Goal: Task Accomplishment & Management: Use online tool/utility

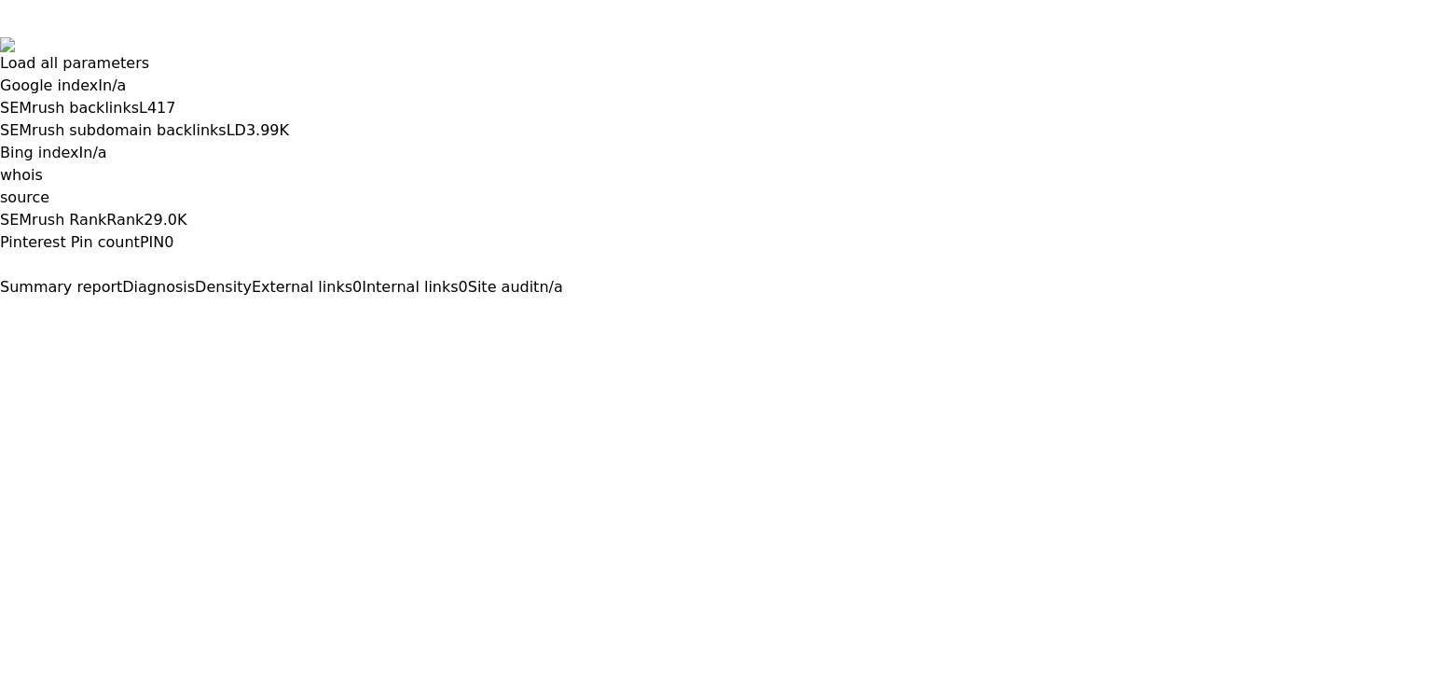
click at [1225, 284] on html "Load all parameters Google index I n/a SEMrush backlinks L 417 SEMrush subdomai…" at bounding box center [716, 142] width 1432 height 284
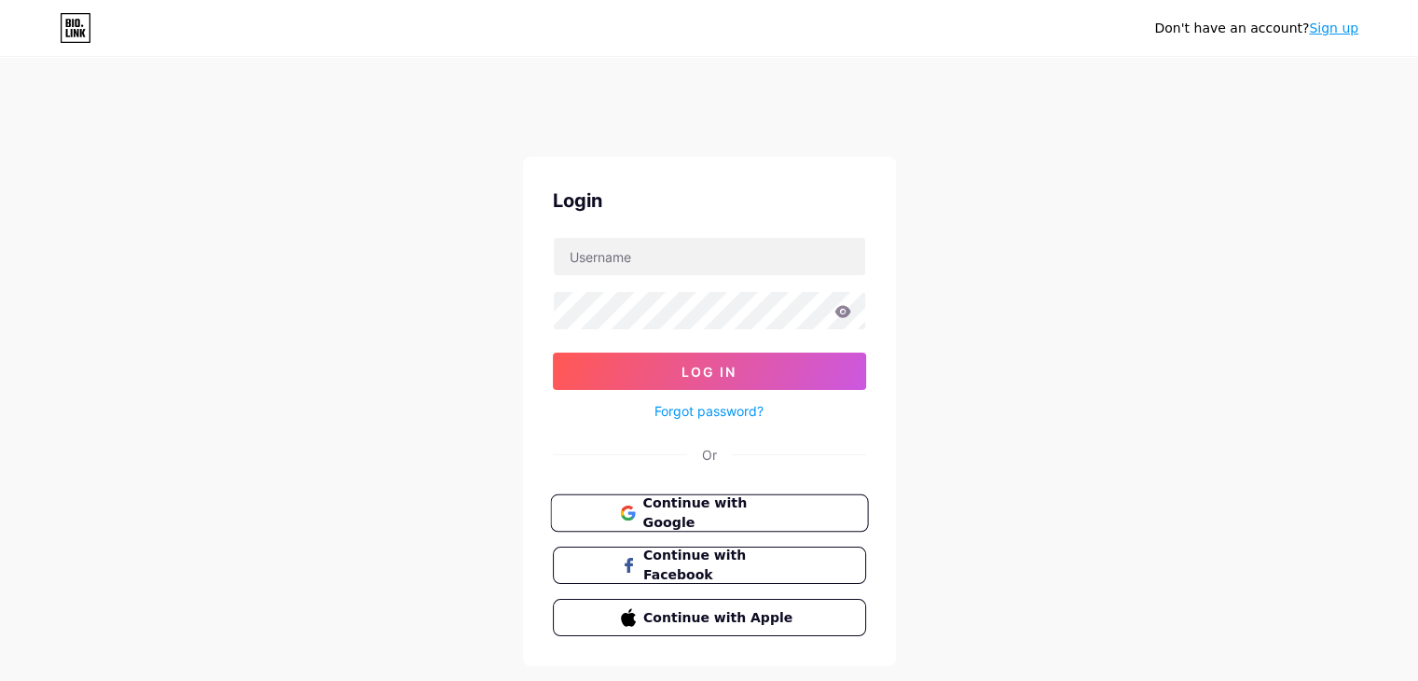
click at [690, 516] on span "Continue with Google" at bounding box center [721, 513] width 156 height 40
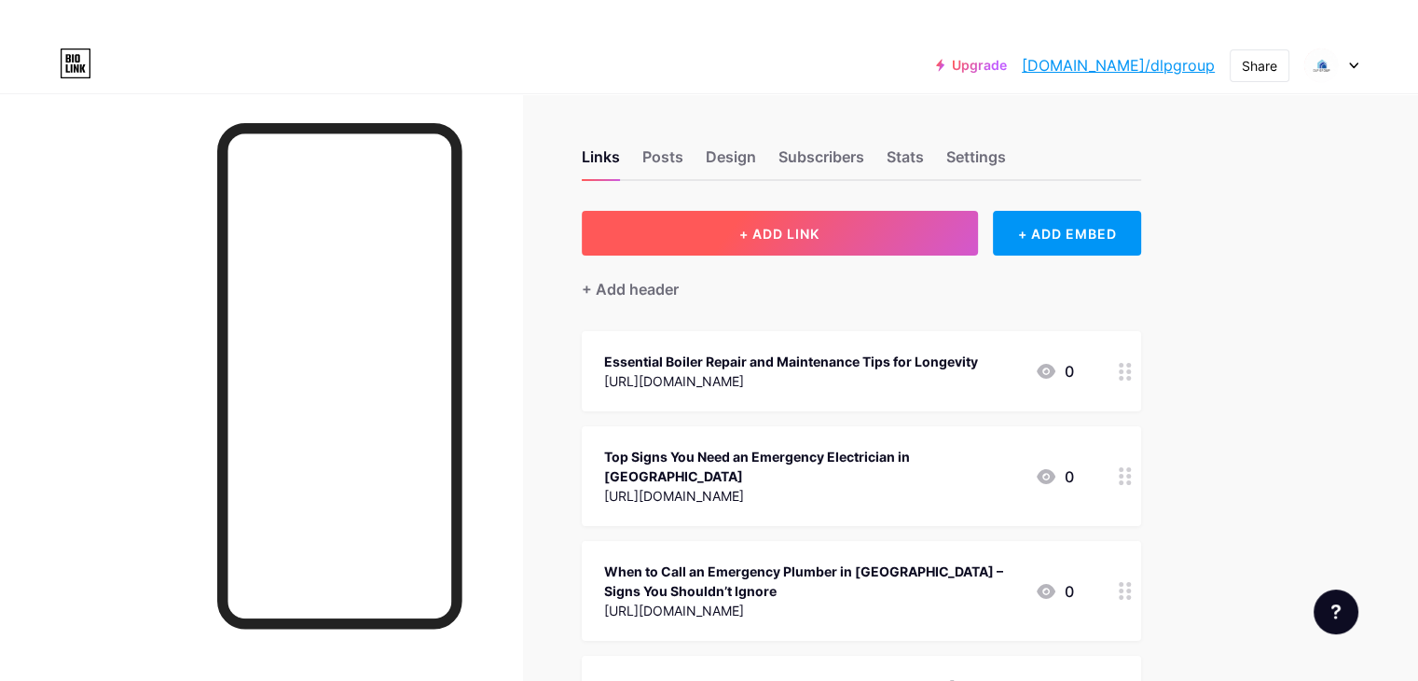
click at [855, 242] on button "+ ADD LINK" at bounding box center [780, 233] width 396 height 45
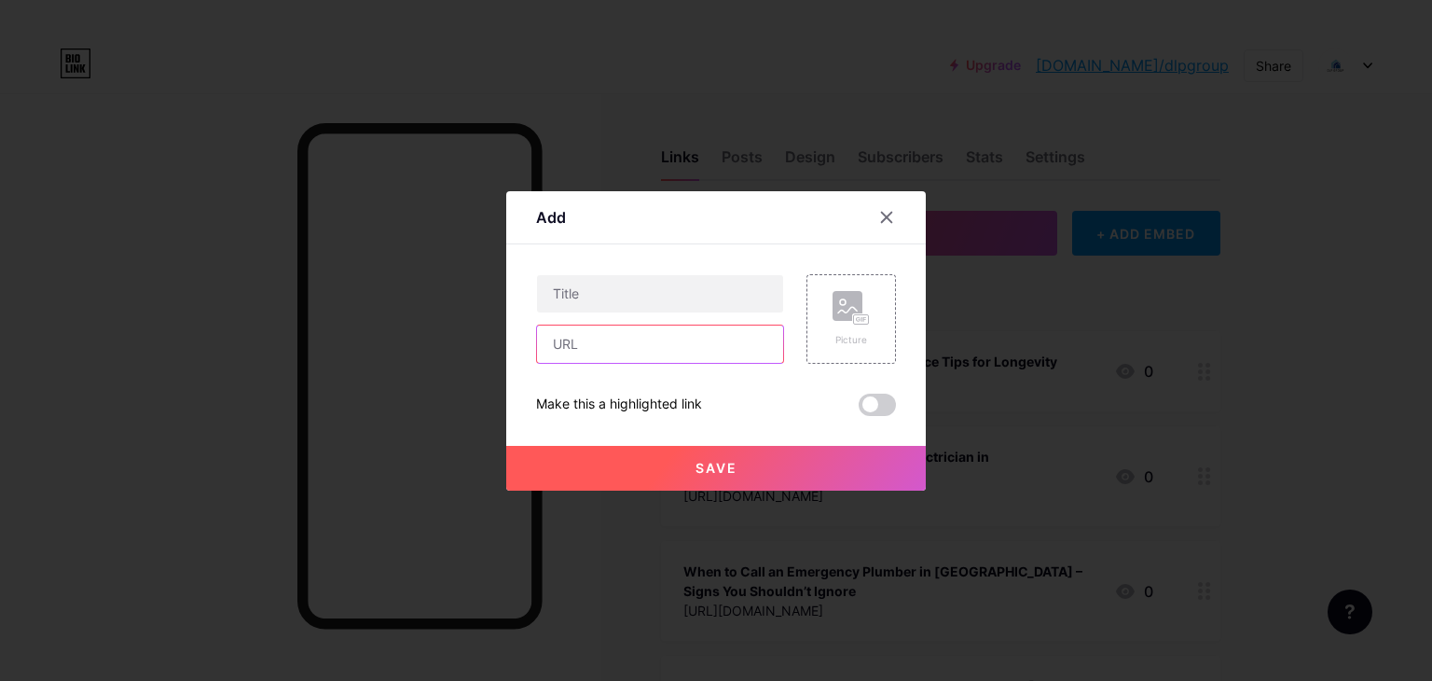
click at [668, 341] on input "text" at bounding box center [660, 343] width 246 height 37
paste input "[URL][DOMAIN_NAME]"
type input "[URL][DOMAIN_NAME]"
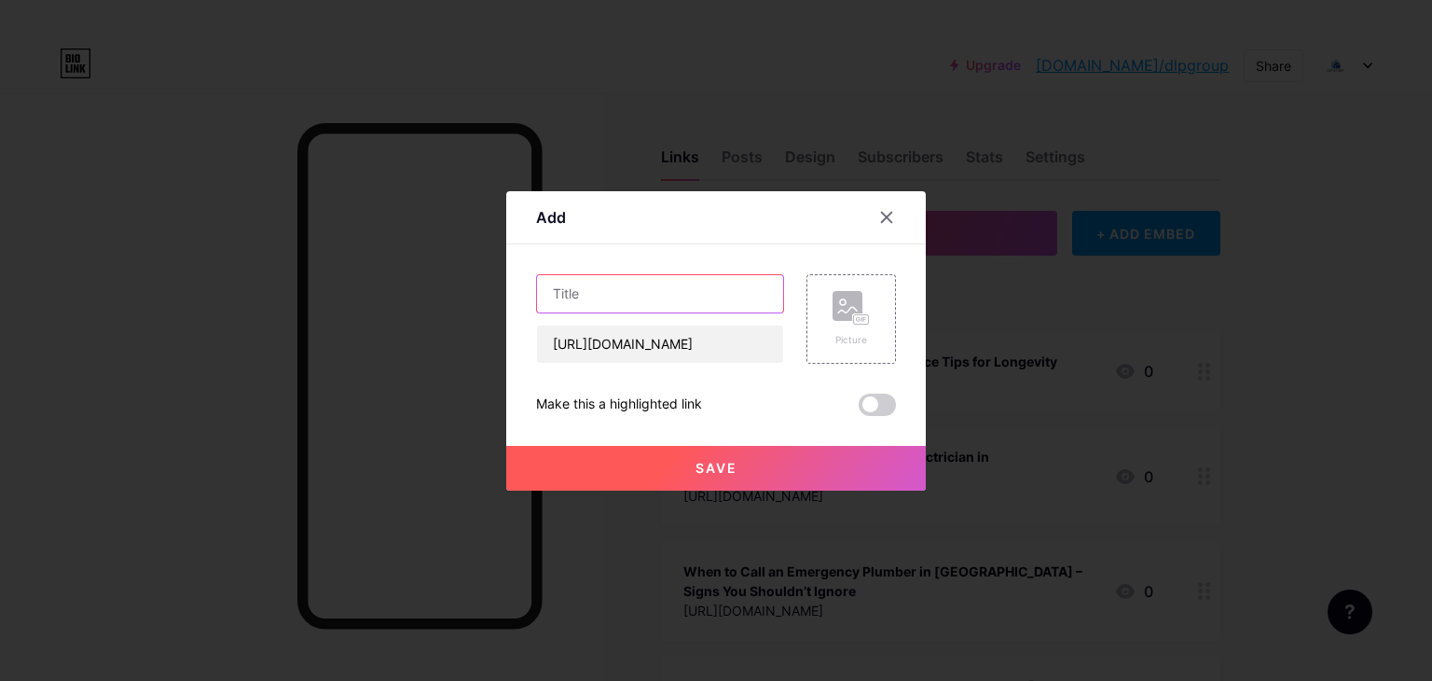
click at [670, 280] on input "text" at bounding box center [660, 293] width 246 height 37
click at [714, 292] on input "text" at bounding box center [660, 293] width 246 height 37
paste input "Why You Need a Reliable Emergency Electrician in [GEOGRAPHIC_DATA]"
type input "Why You Need a Reliable Emergency Electrician in [GEOGRAPHIC_DATA]"
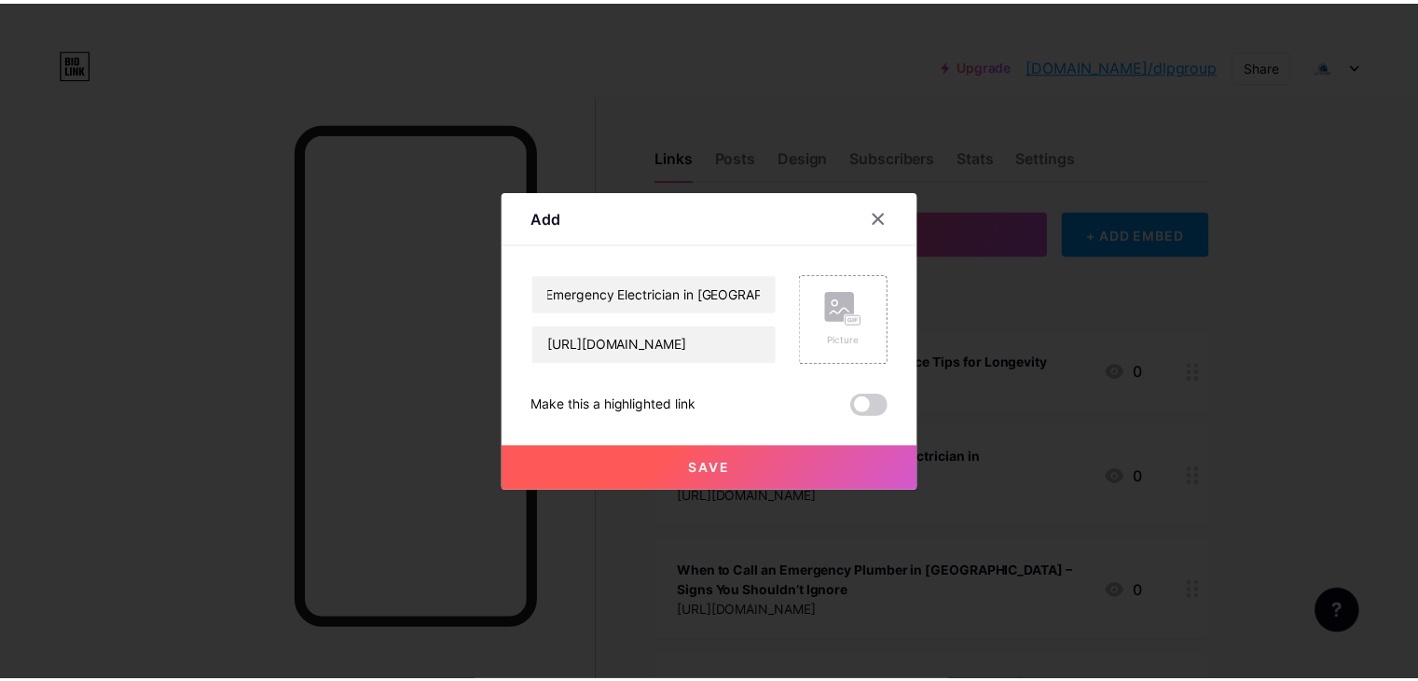
scroll to position [0, 0]
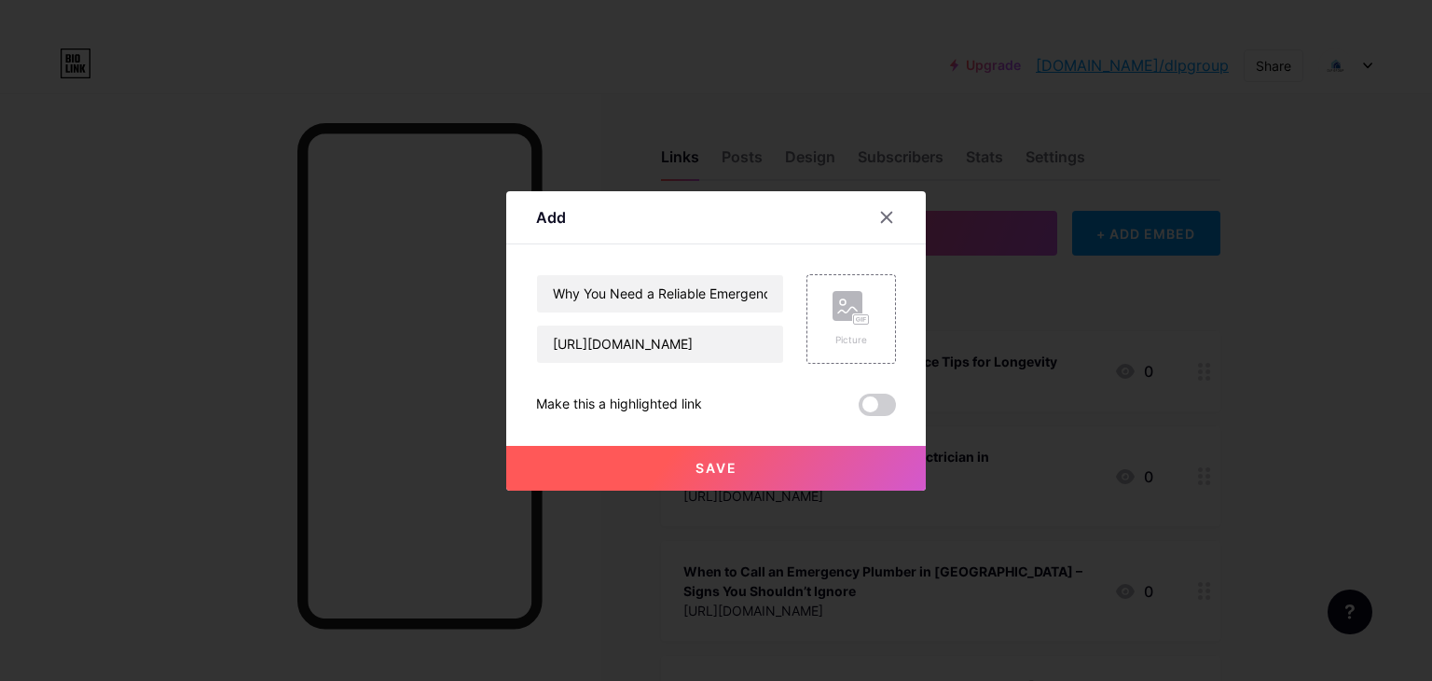
click at [768, 466] on button "Save" at bounding box center [716, 468] width 420 height 45
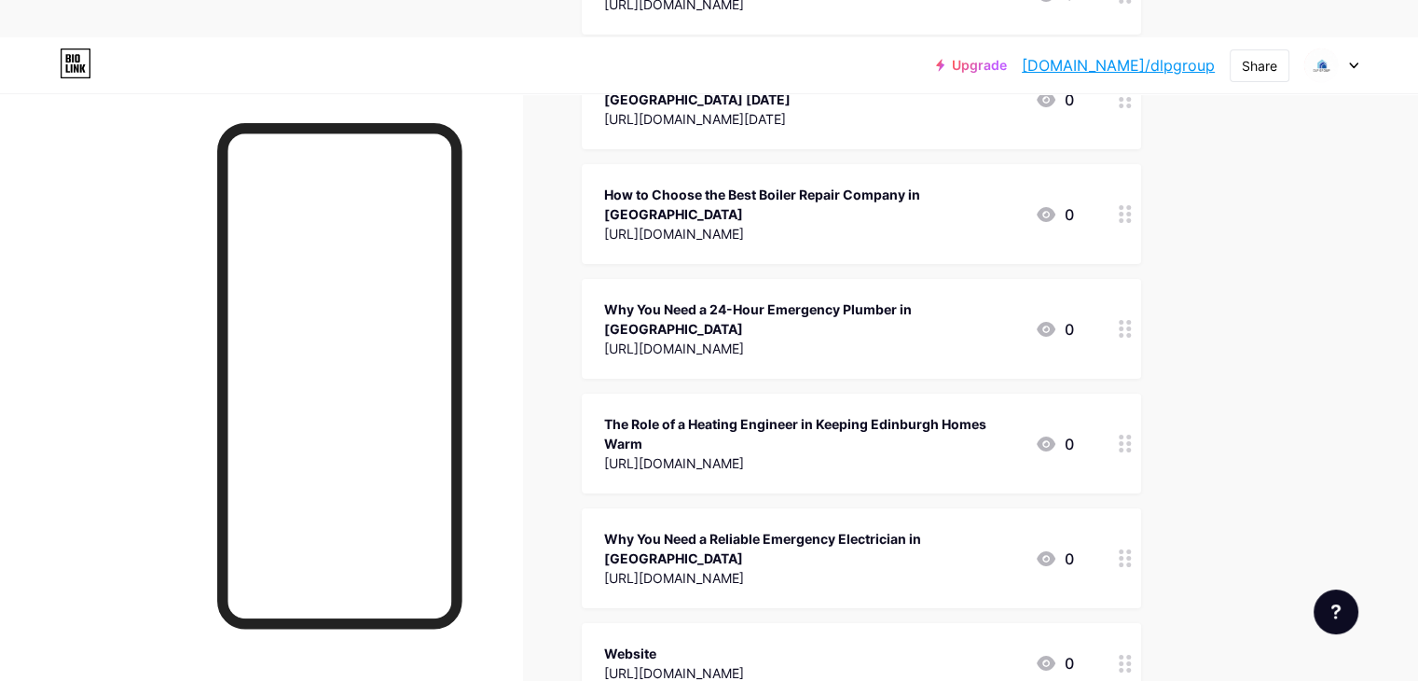
scroll to position [1022, 0]
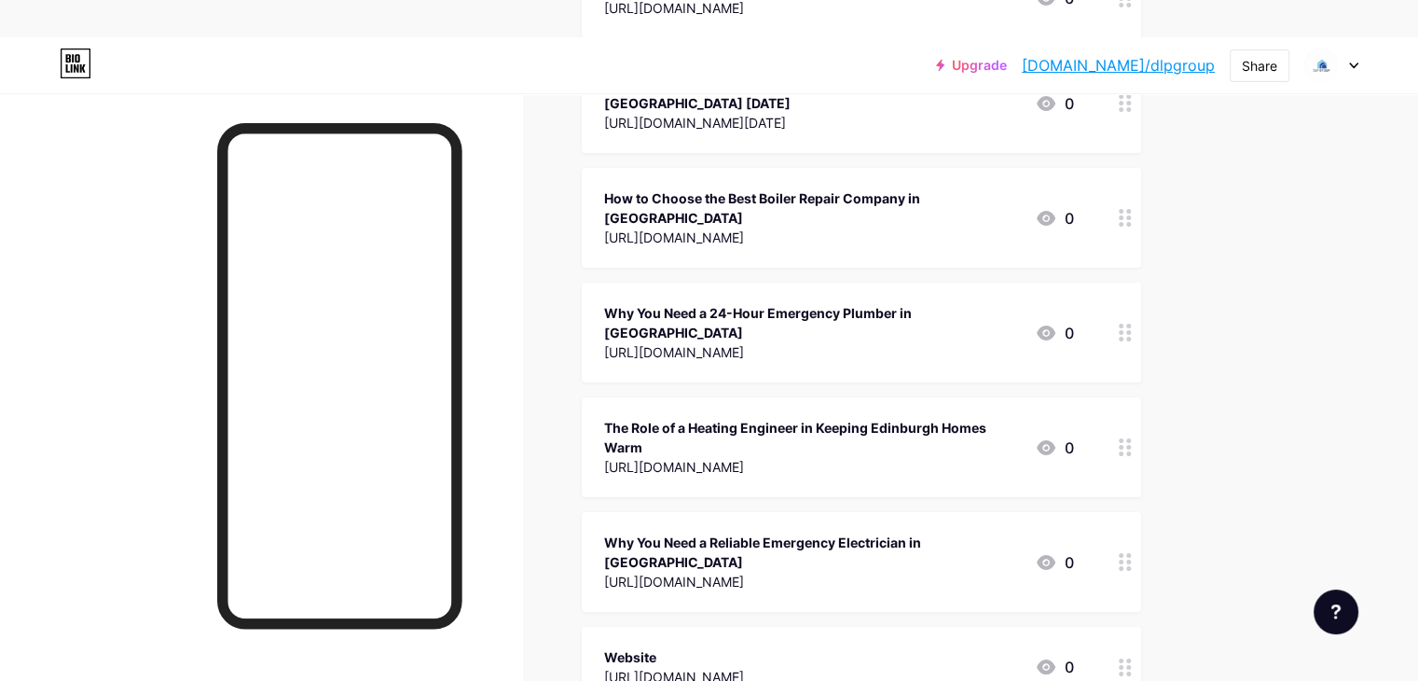
drag, startPoint x: 671, startPoint y: 514, endPoint x: 632, endPoint y: 310, distance: 208.0
click at [1161, 63] on link "[DOMAIN_NAME]/dlpgroup" at bounding box center [1118, 65] width 193 height 22
